Goal: Task Accomplishment & Management: Manage account settings

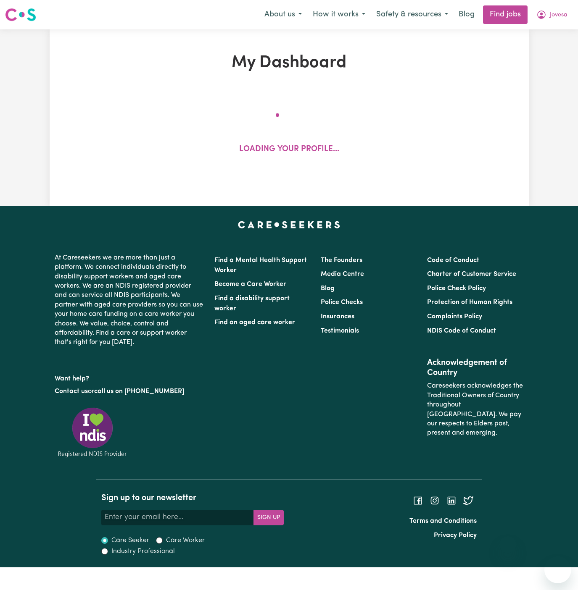
click at [555, 16] on span "Jovesa" at bounding box center [558, 15] width 18 height 9
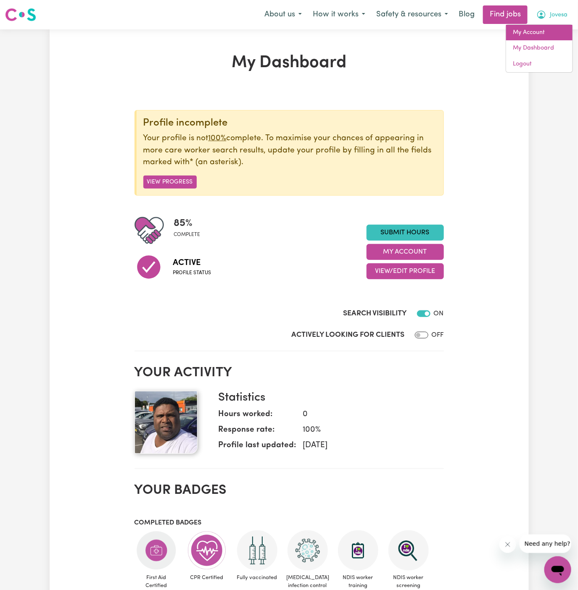
click at [543, 28] on link "My Account" at bounding box center [539, 33] width 66 height 16
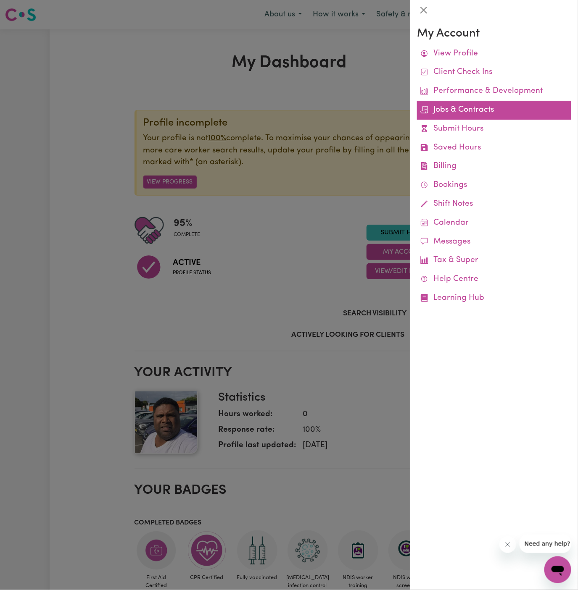
click at [457, 110] on link "Jobs & Contracts" at bounding box center [494, 110] width 154 height 19
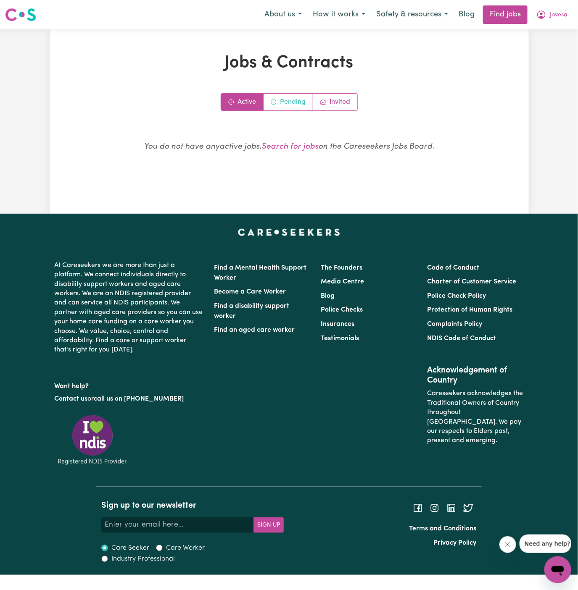
click at [295, 99] on link "Pending" at bounding box center [288, 102] width 50 height 17
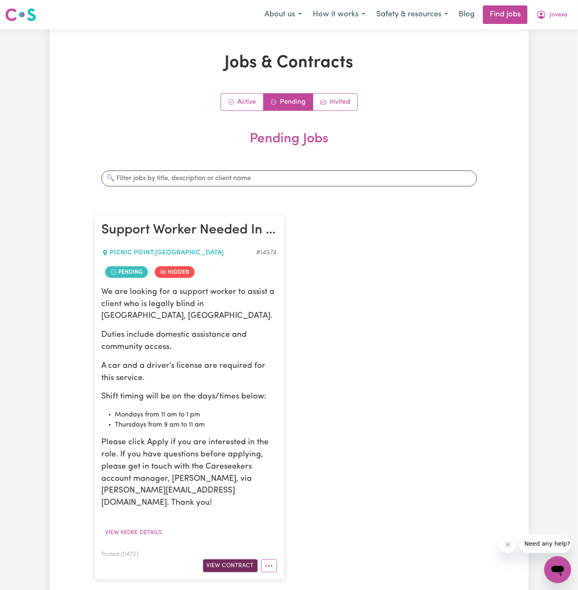
click at [234, 559] on button "View Contract" at bounding box center [230, 565] width 55 height 13
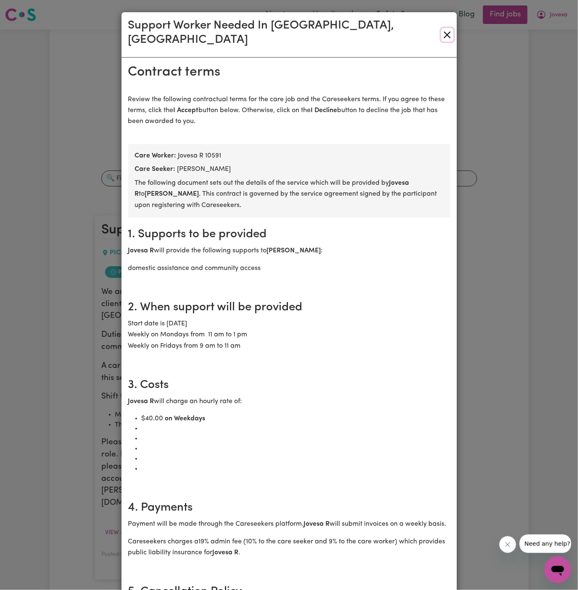
click at [449, 28] on button "Close" at bounding box center [447, 34] width 12 height 13
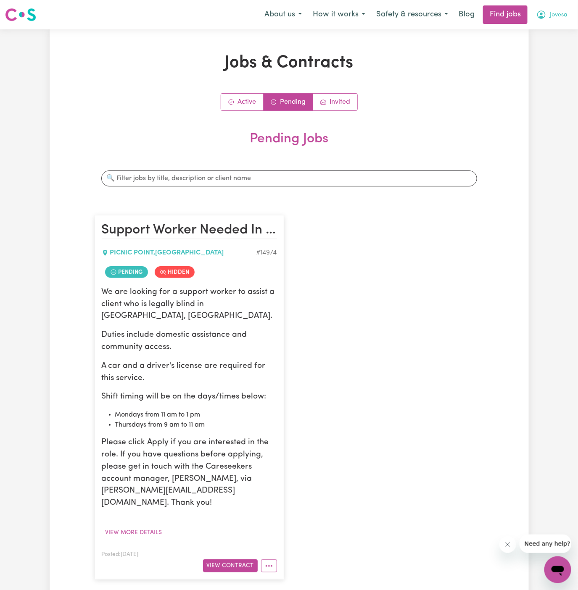
click at [562, 12] on span "Jovesa" at bounding box center [558, 15] width 18 height 9
click at [532, 69] on link "Logout" at bounding box center [539, 64] width 66 height 16
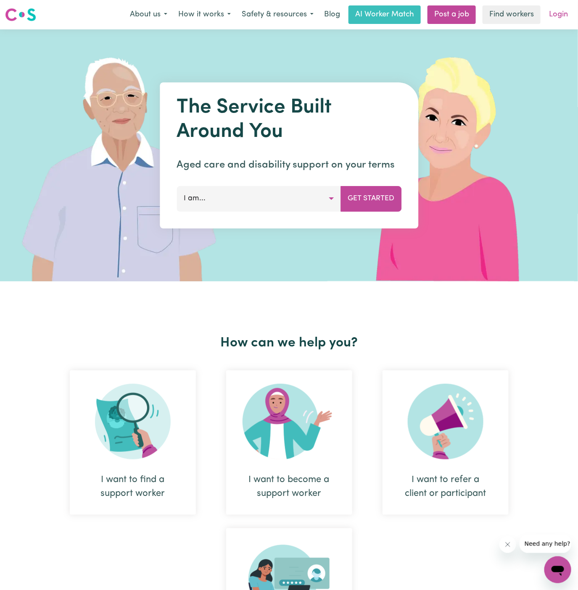
click at [561, 11] on link "Login" at bounding box center [557, 14] width 29 height 18
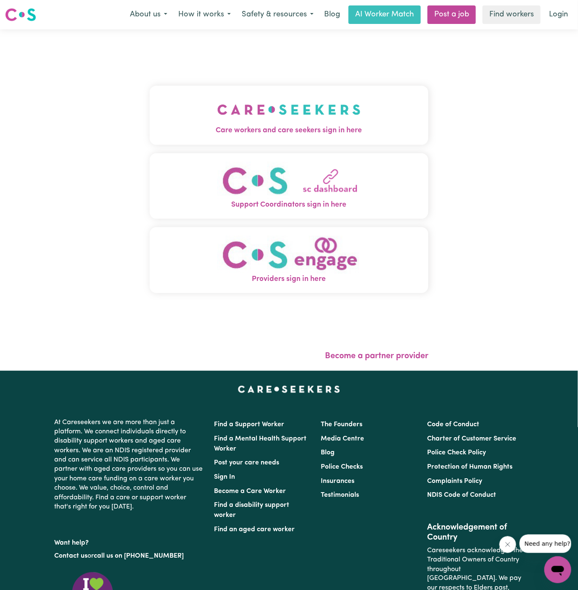
click at [311, 117] on img "Care workers and care seekers sign in here" at bounding box center [288, 109] width 143 height 31
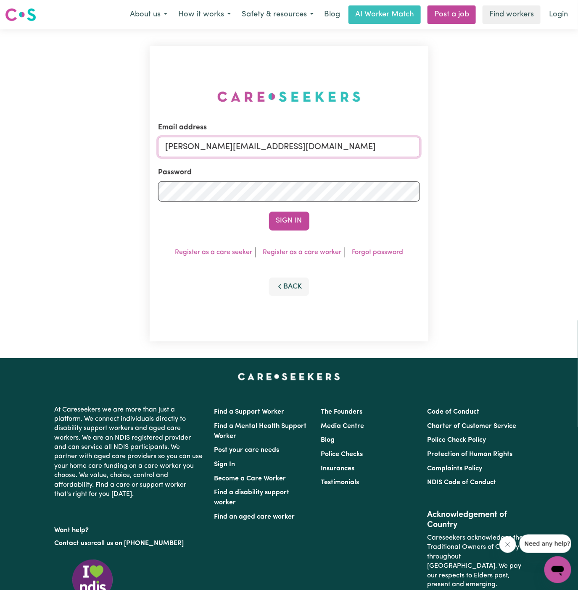
click at [289, 143] on input "[PERSON_NAME][EMAIL_ADDRESS][DOMAIN_NAME]" at bounding box center [289, 147] width 262 height 20
drag, startPoint x: 208, startPoint y: 150, endPoint x: 433, endPoint y: 148, distance: 224.7
click at [433, 148] on div "Email address [EMAIL_ADDRESS][DOMAIN_NAME] Password Sign In Register as a care …" at bounding box center [288, 193] width 289 height 329
click at [269, 212] on button "Sign In" at bounding box center [289, 221] width 40 height 18
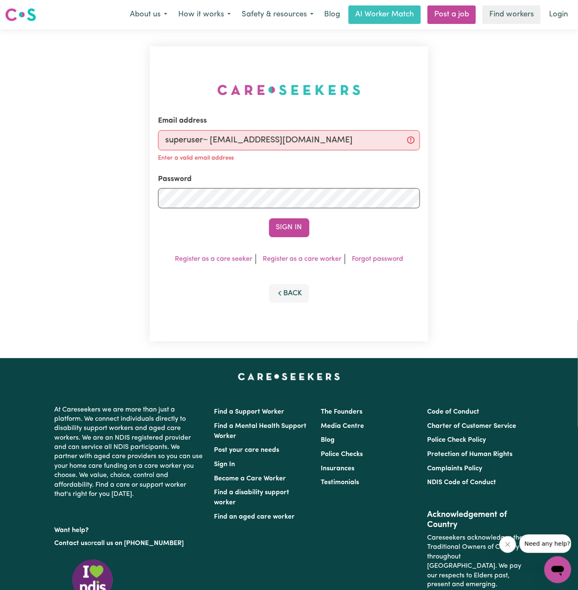
click at [211, 140] on input "superuser~ [EMAIL_ADDRESS][DOMAIN_NAME]" at bounding box center [289, 140] width 262 height 20
click at [360, 137] on input "superuser~[EMAIL_ADDRESS][DOMAIN_NAME]" at bounding box center [289, 140] width 262 height 20
type input "superuser~[EMAIL_ADDRESS][DOMAIN_NAME]"
click at [269, 218] on button "Sign In" at bounding box center [289, 227] width 40 height 18
